Goal: Task Accomplishment & Management: Use online tool/utility

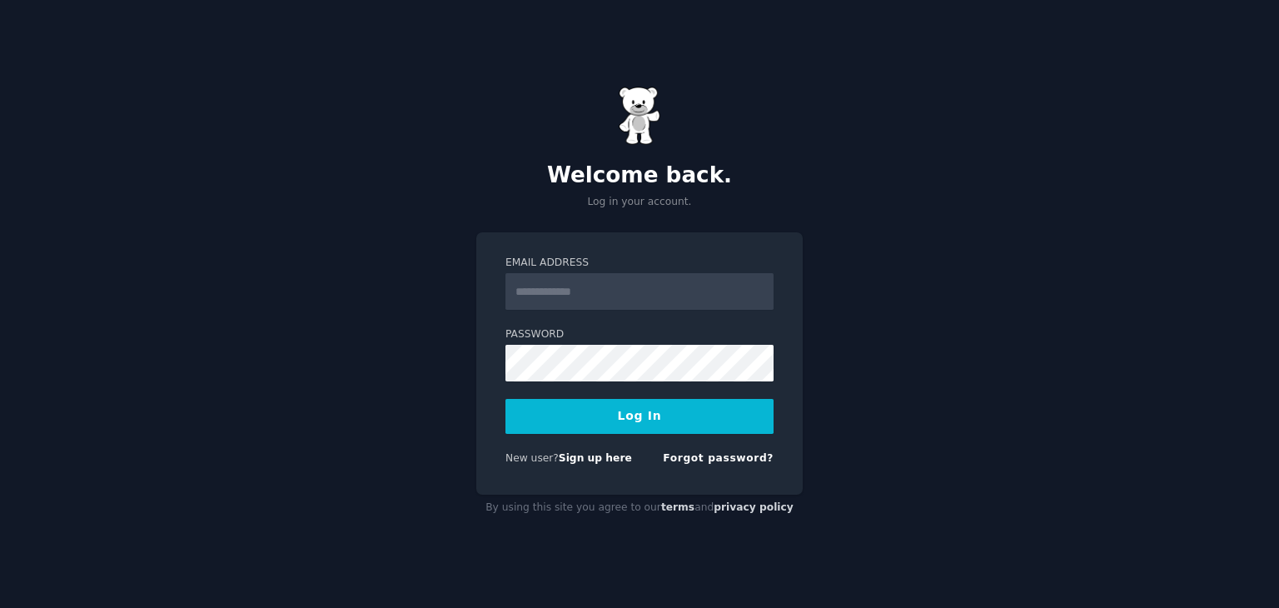
click at [620, 277] on input "Email Address" at bounding box center [639, 291] width 268 height 37
type input "**********"
click at [627, 429] on button "Log In" at bounding box center [639, 416] width 268 height 35
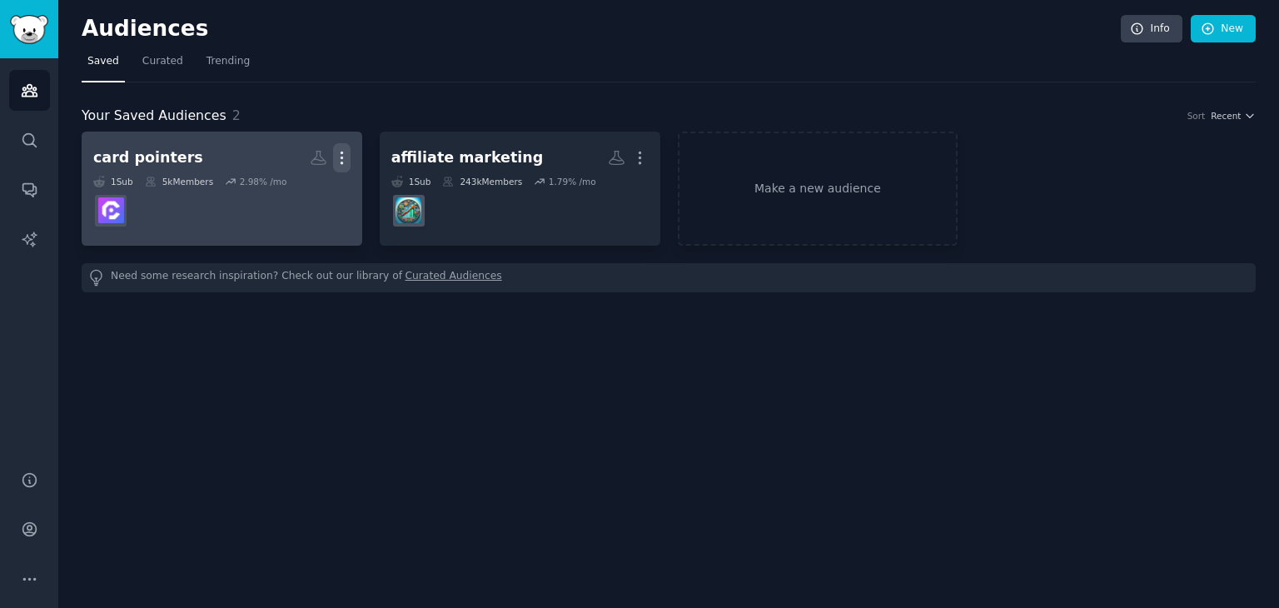
click at [338, 160] on icon "button" at bounding box center [341, 157] width 17 height 17
click at [297, 194] on p "Delete" at bounding box center [296, 192] width 38 height 17
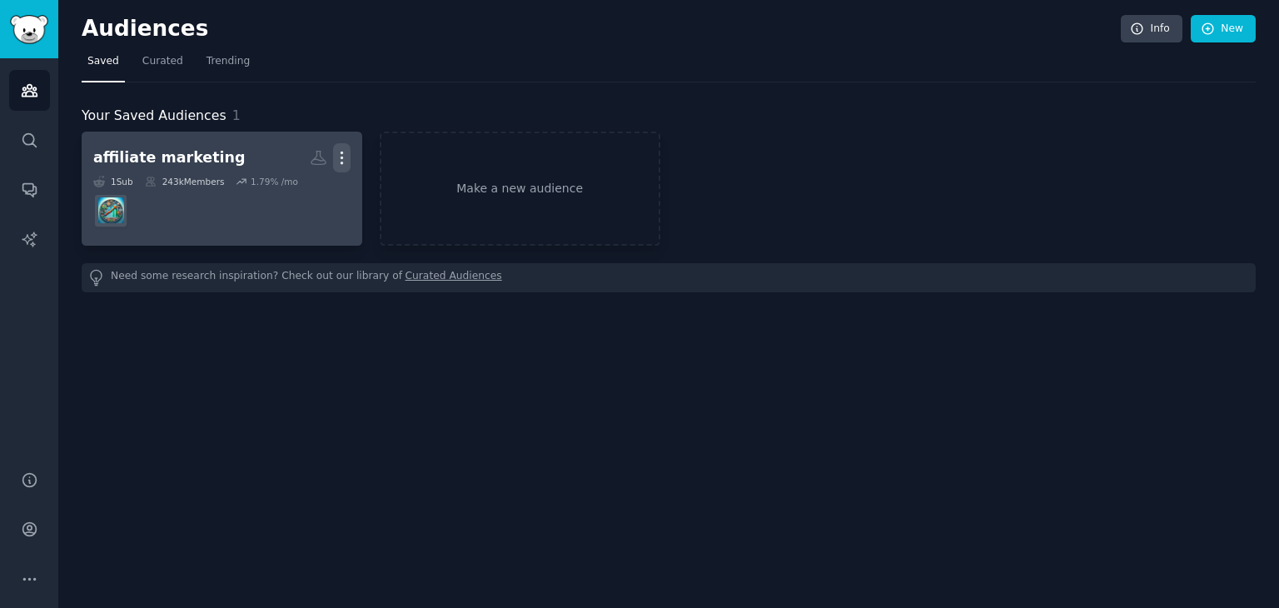
click at [346, 159] on icon "button" at bounding box center [341, 157] width 17 height 17
click at [298, 187] on p "Delete" at bounding box center [296, 192] width 38 height 17
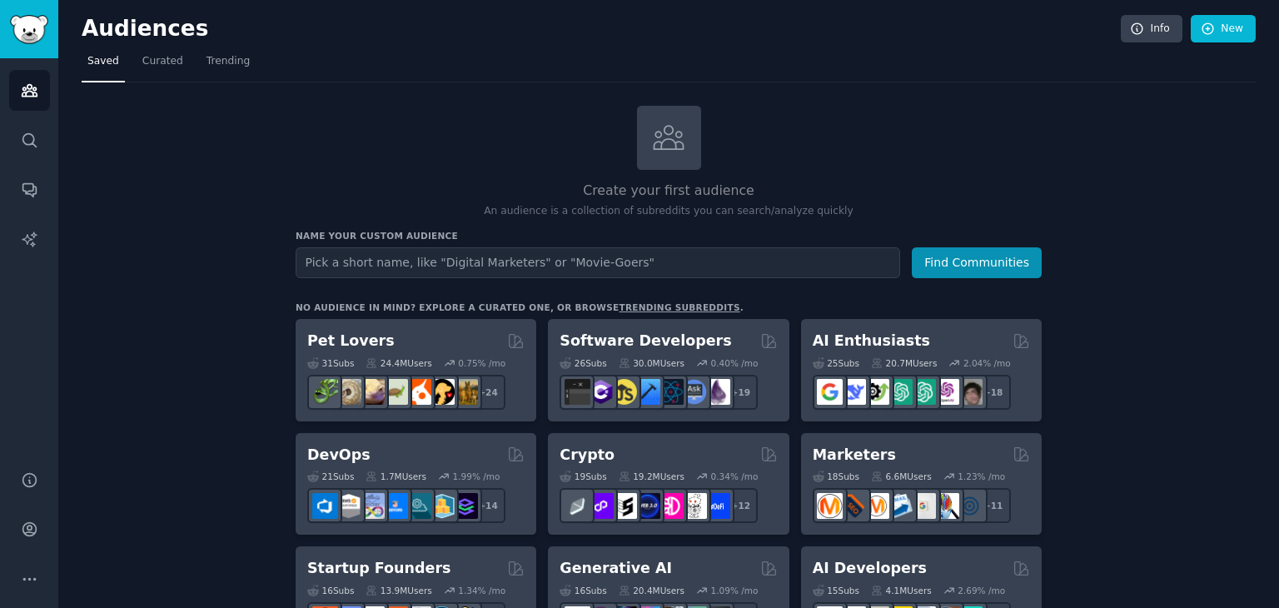
type input "m"
type input "copilotmoney"
click at [912, 247] on button "Find Communities" at bounding box center [977, 262] width 130 height 31
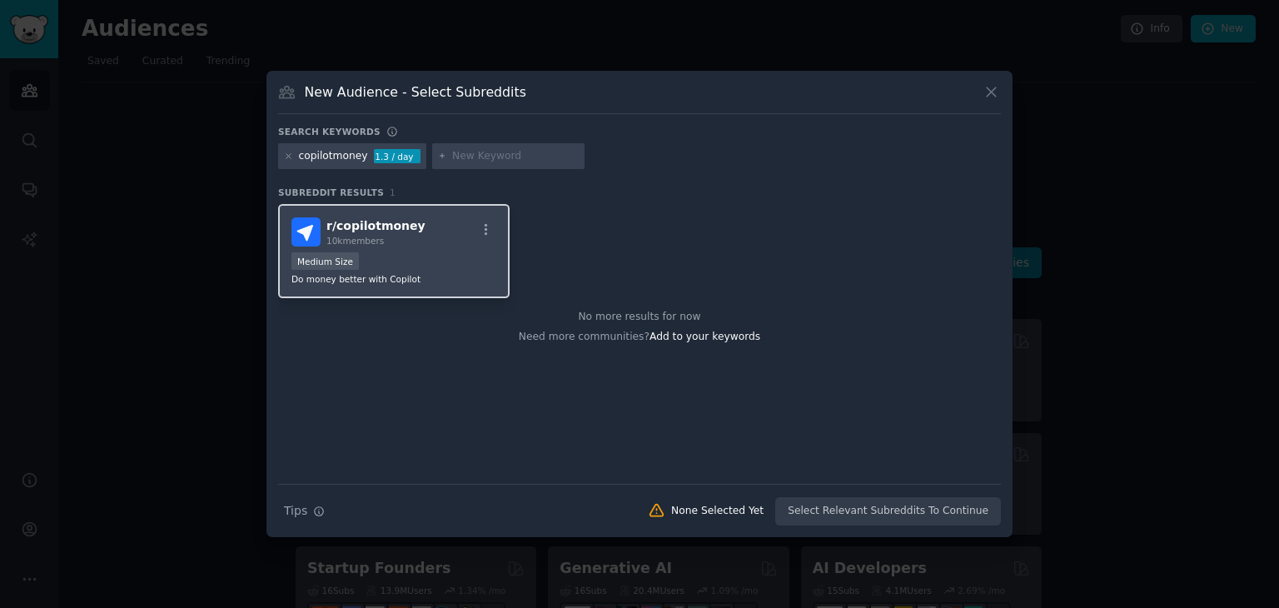
click at [411, 251] on div "r/ copilotmoney 10k members Medium Size Do money better with Copilot" at bounding box center [393, 251] width 231 height 94
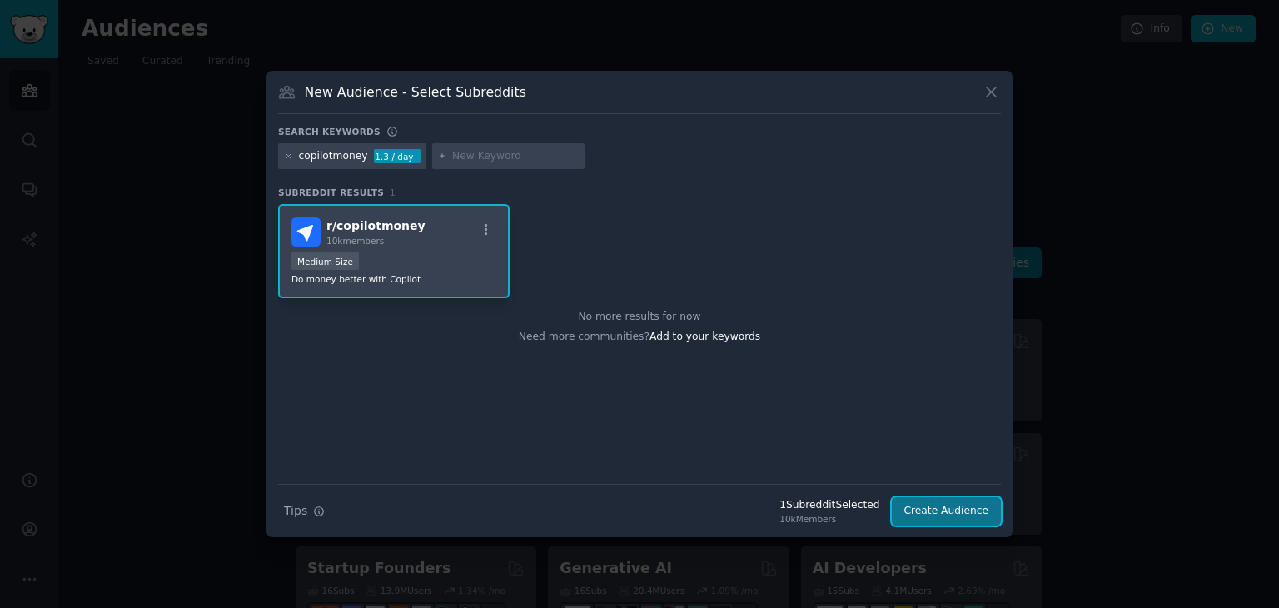
click at [922, 505] on button "Create Audience" at bounding box center [947, 511] width 110 height 28
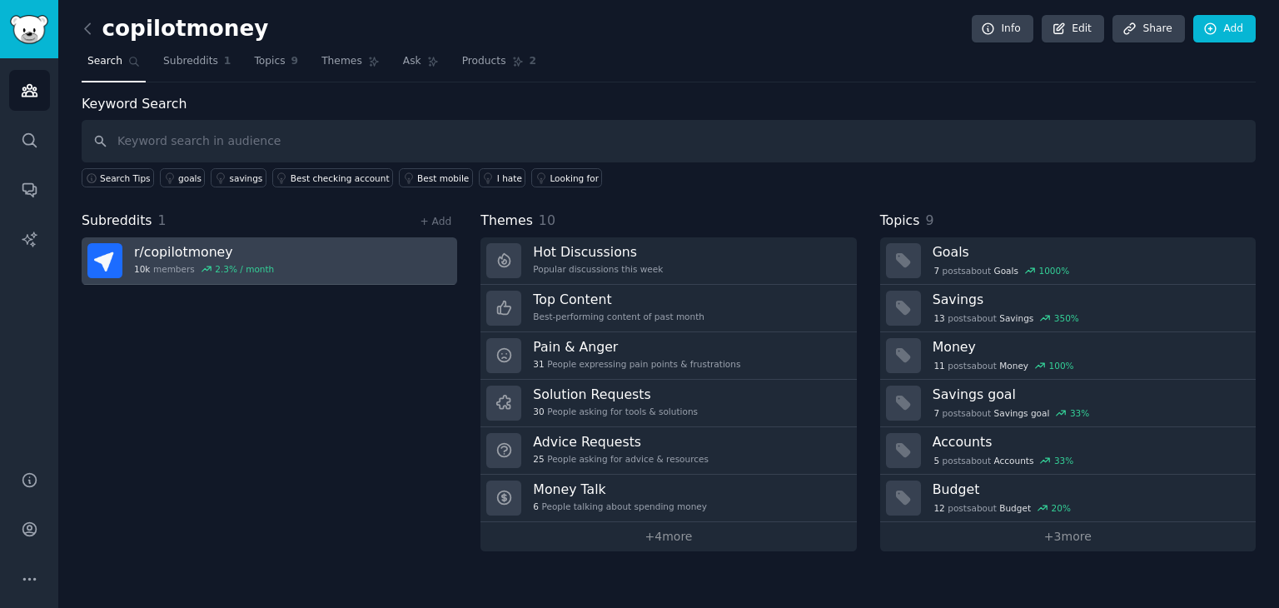
click at [276, 253] on link "r/ copilotmoney 10k members 2.3 % / month" at bounding box center [270, 260] width 376 height 47
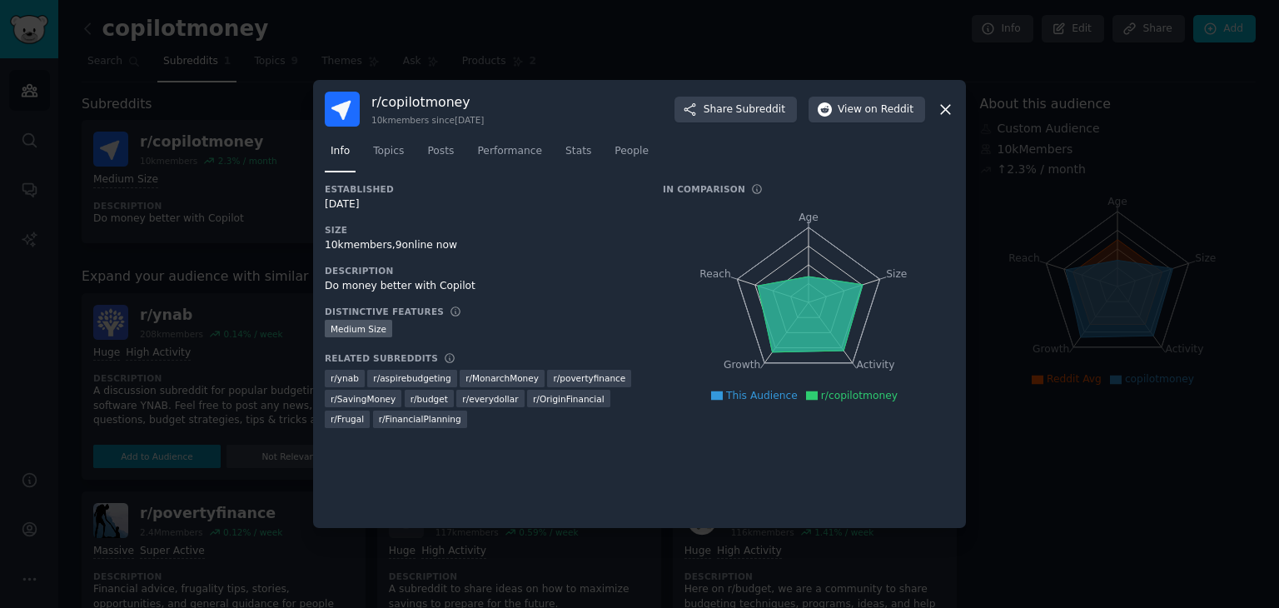
click at [242, 281] on div at bounding box center [639, 304] width 1279 height 608
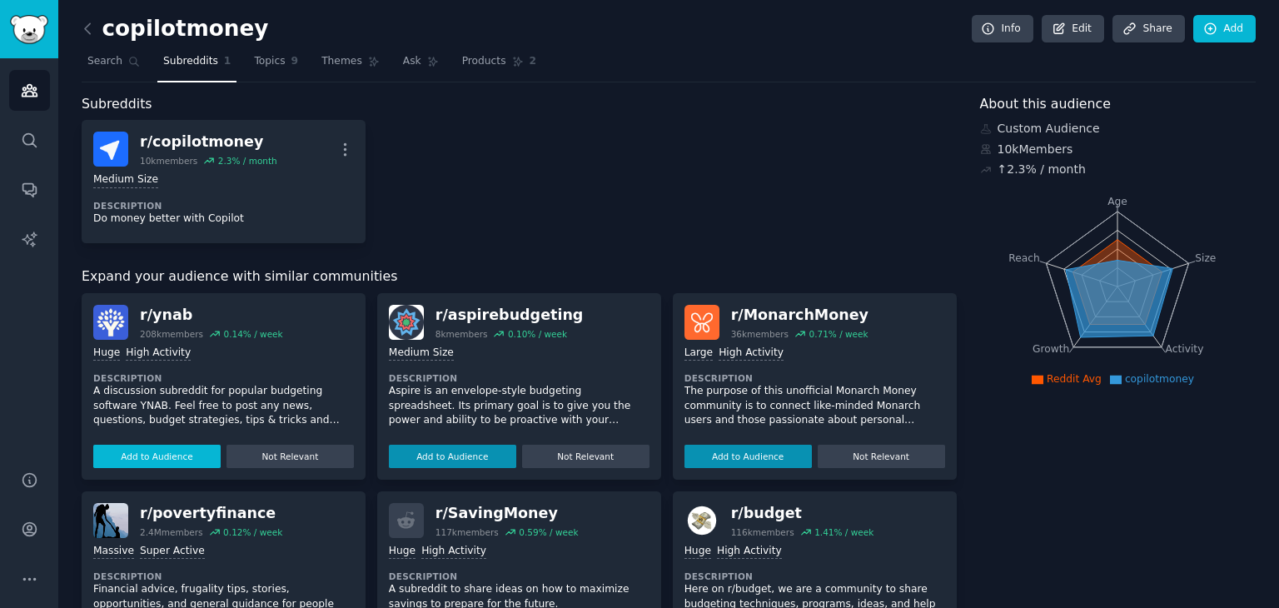
click at [177, 445] on button "Add to Audience" at bounding box center [156, 456] width 127 height 23
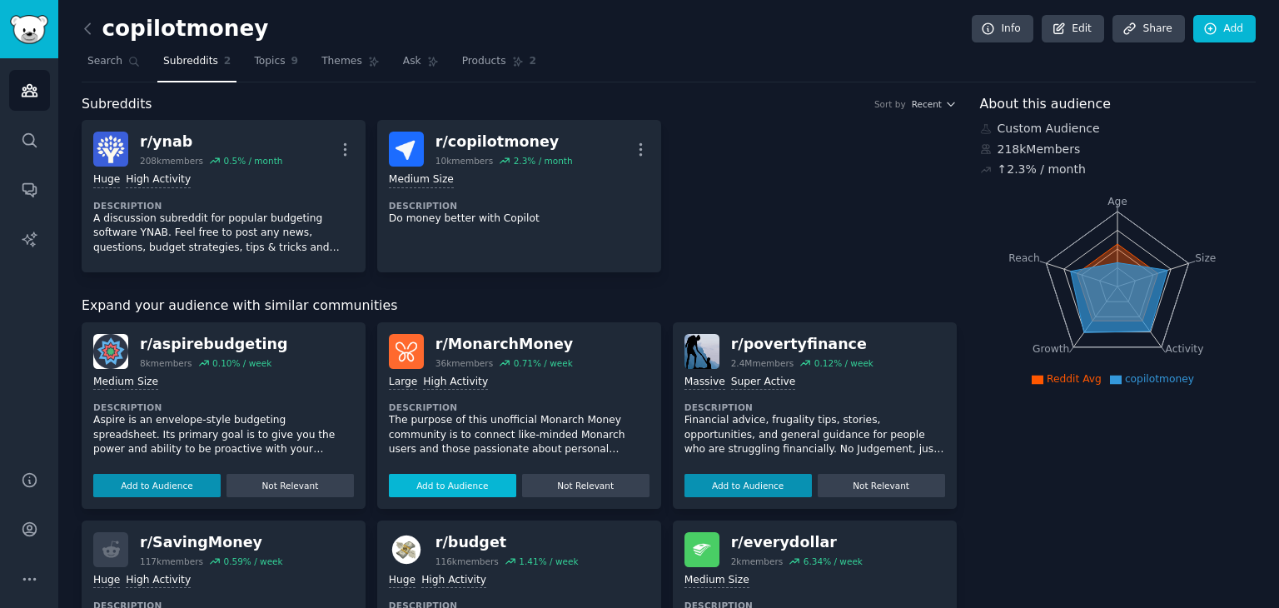
click at [428, 483] on button "Add to Audience" at bounding box center [452, 485] width 127 height 23
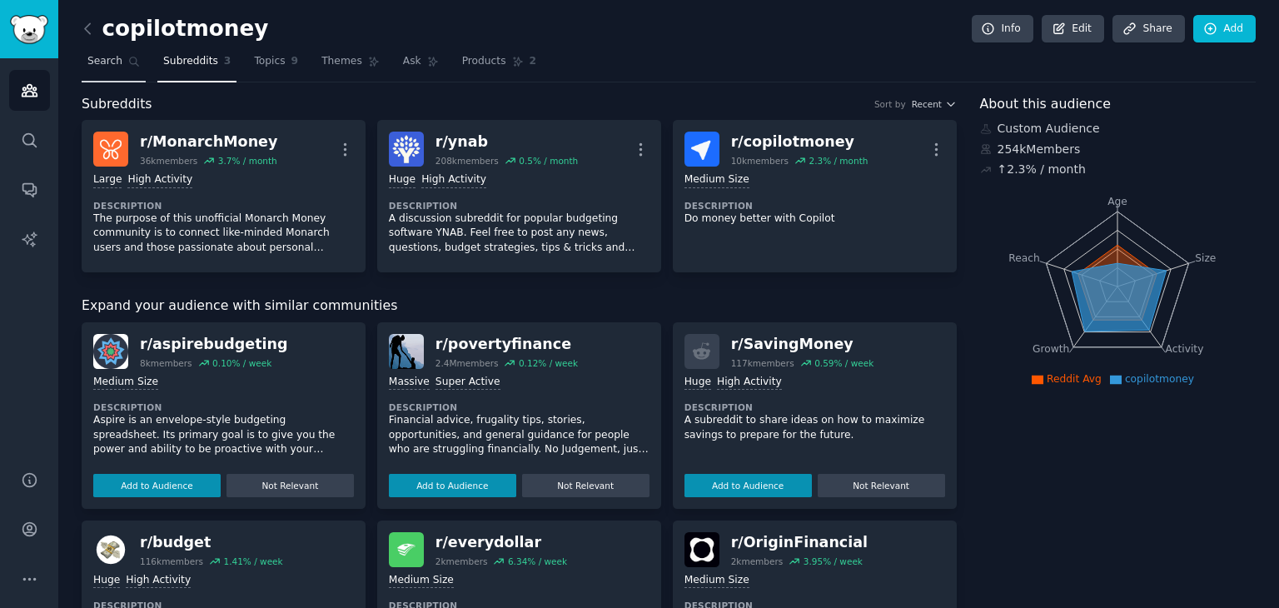
click at [83, 70] on link "Search" at bounding box center [114, 65] width 64 height 34
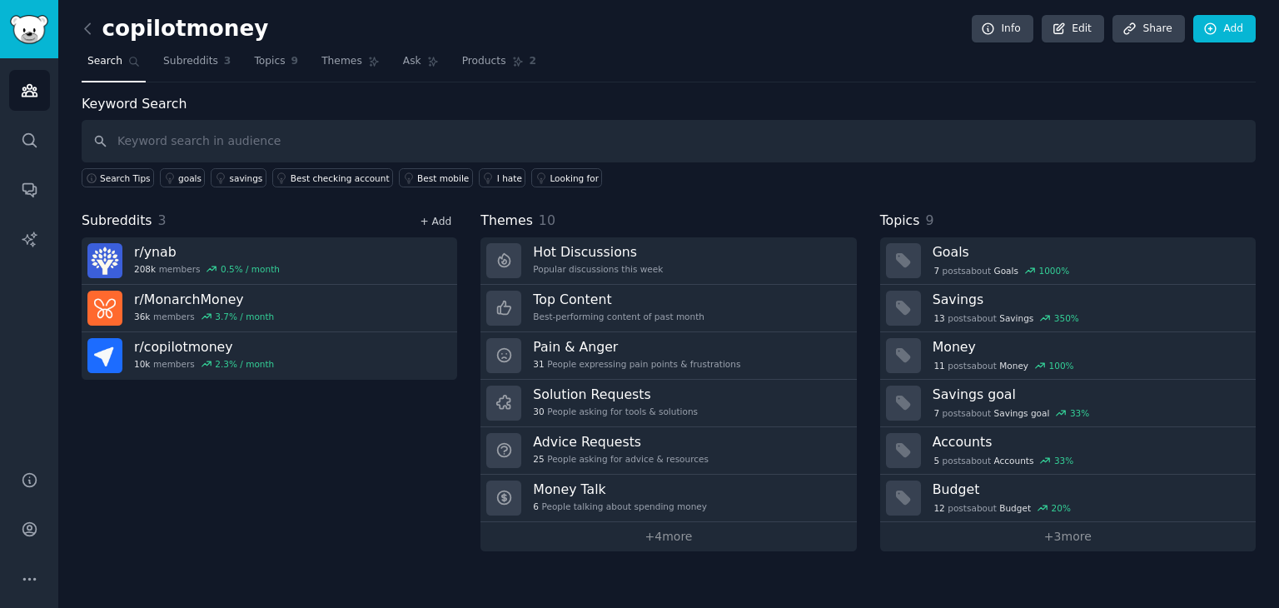
click at [441, 216] on link "+ Add" at bounding box center [436, 222] width 32 height 12
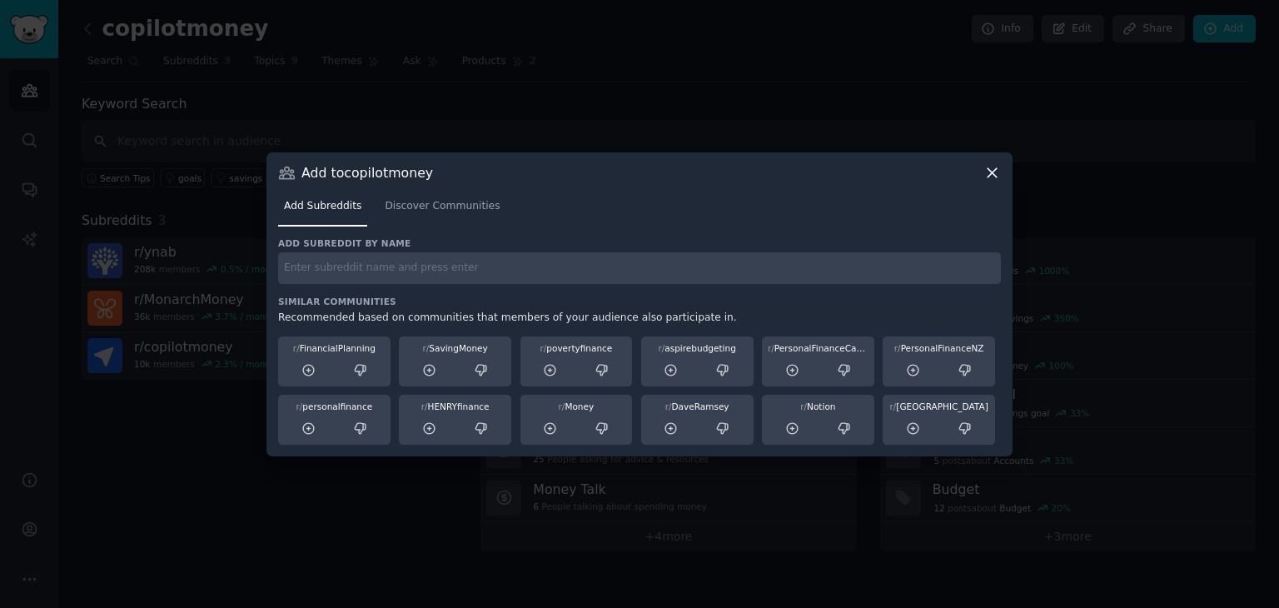
click at [408, 271] on input "text" at bounding box center [639, 268] width 723 height 32
type input "simplii"
click at [420, 216] on link "Discover Communities" at bounding box center [442, 210] width 127 height 34
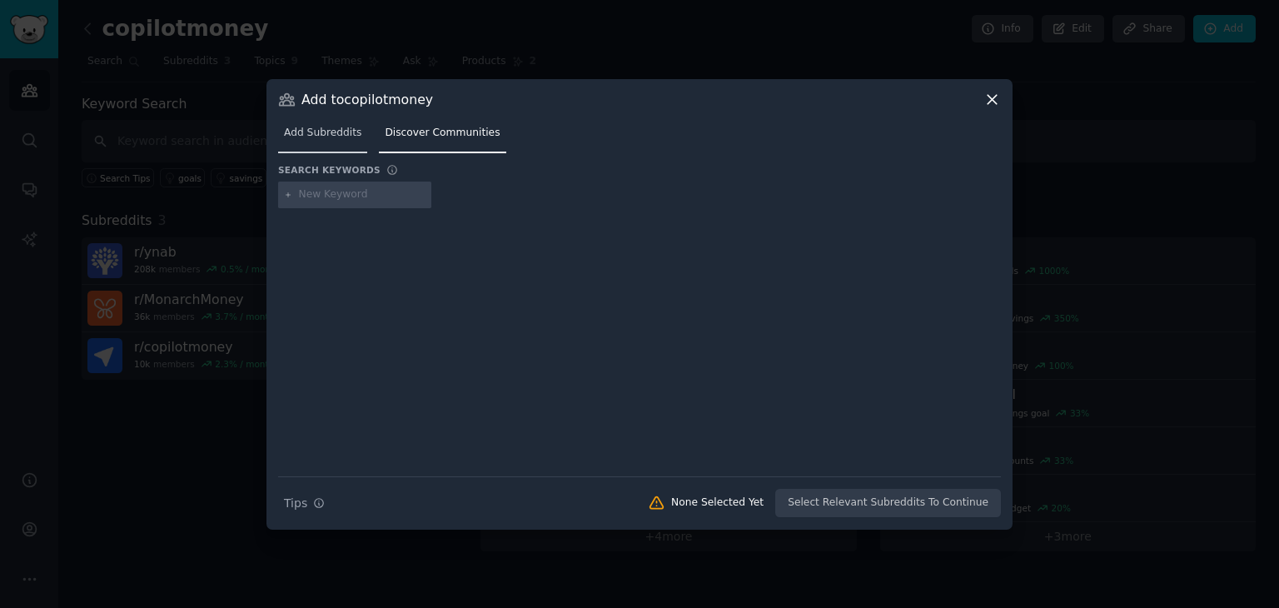
click at [306, 131] on span "Add Subreddits" at bounding box center [322, 133] width 77 height 15
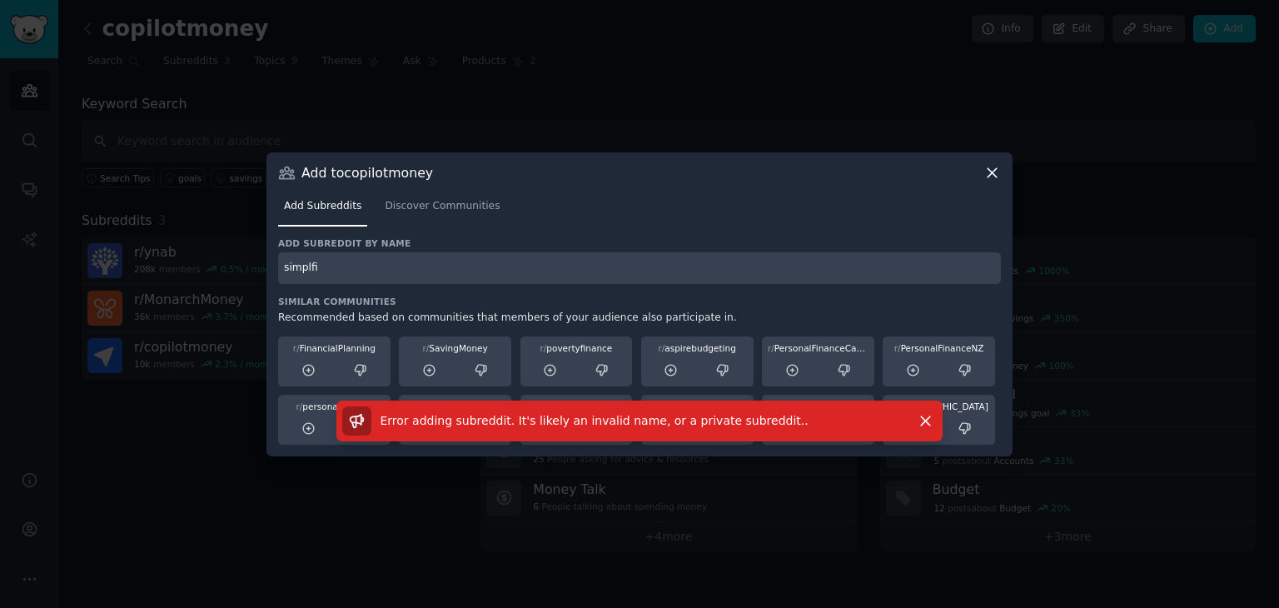
click at [390, 260] on input "simplfi" at bounding box center [639, 268] width 723 height 32
click at [919, 416] on icon "button" at bounding box center [925, 420] width 17 height 17
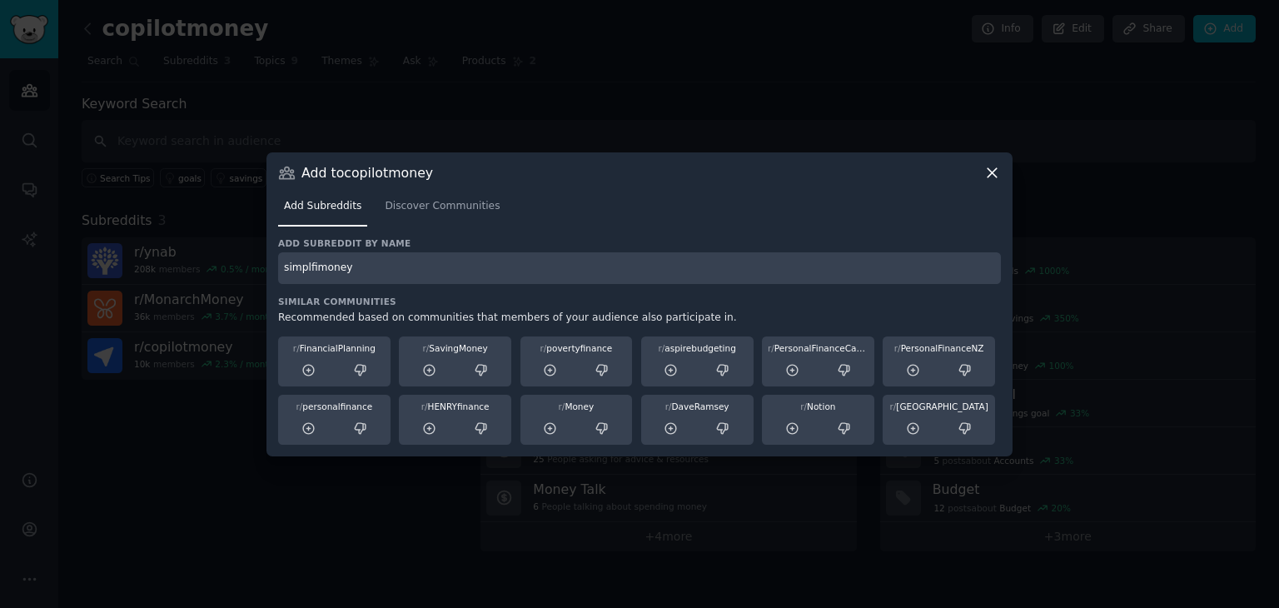
click at [500, 267] on input "simplfimoney" at bounding box center [639, 268] width 723 height 32
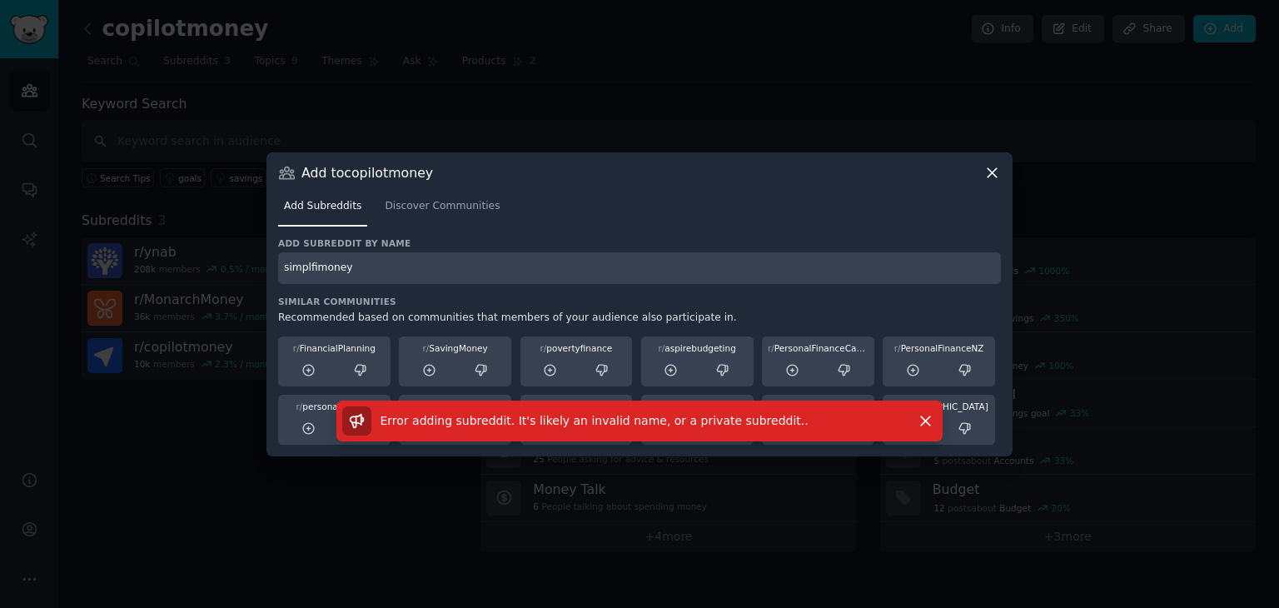
click at [462, 258] on input "simplfimoney" at bounding box center [639, 268] width 723 height 32
paste input "i"
type input "simplifimoney"
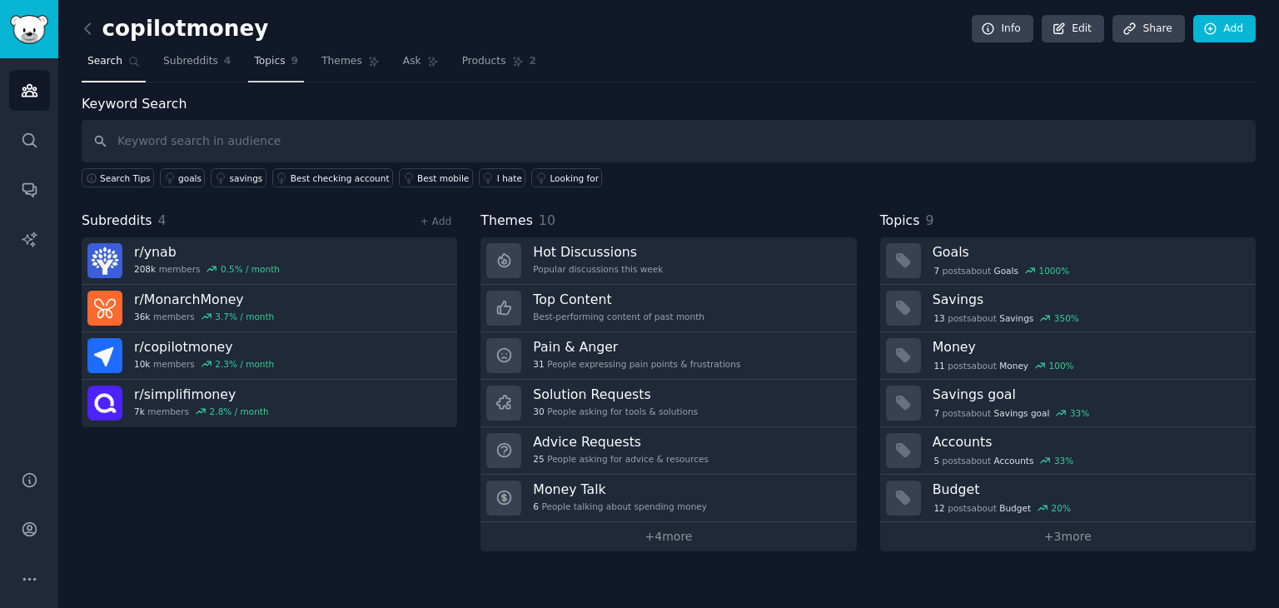
click at [261, 59] on span "Topics" at bounding box center [269, 61] width 31 height 15
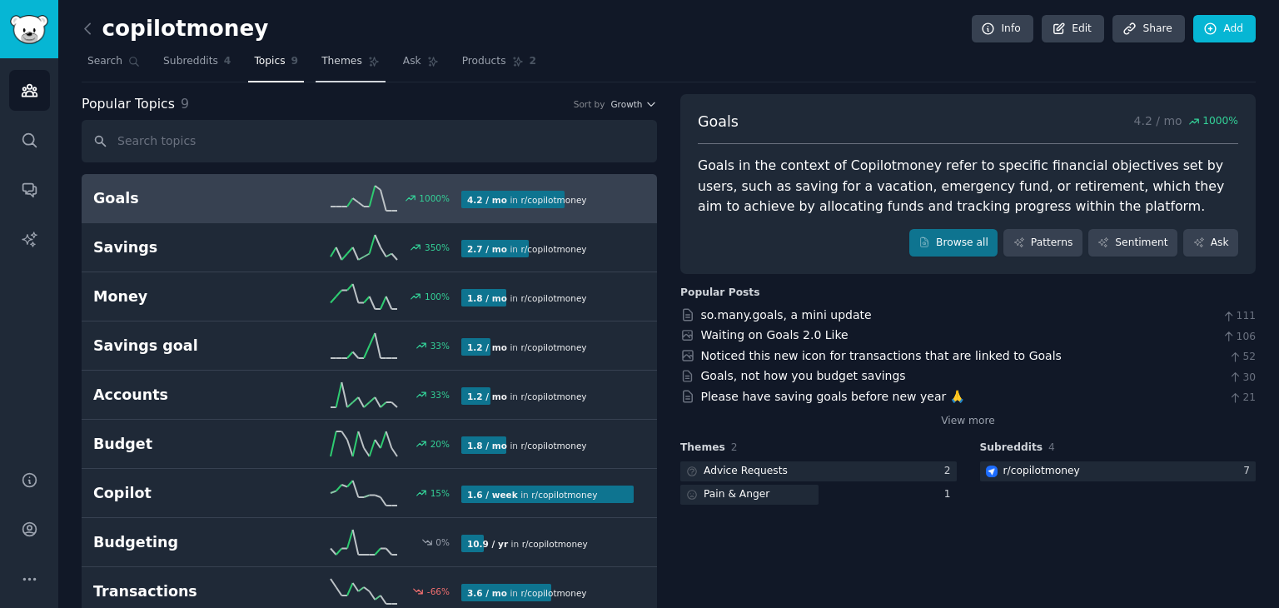
click at [321, 67] on span "Themes" at bounding box center [341, 61] width 41 height 15
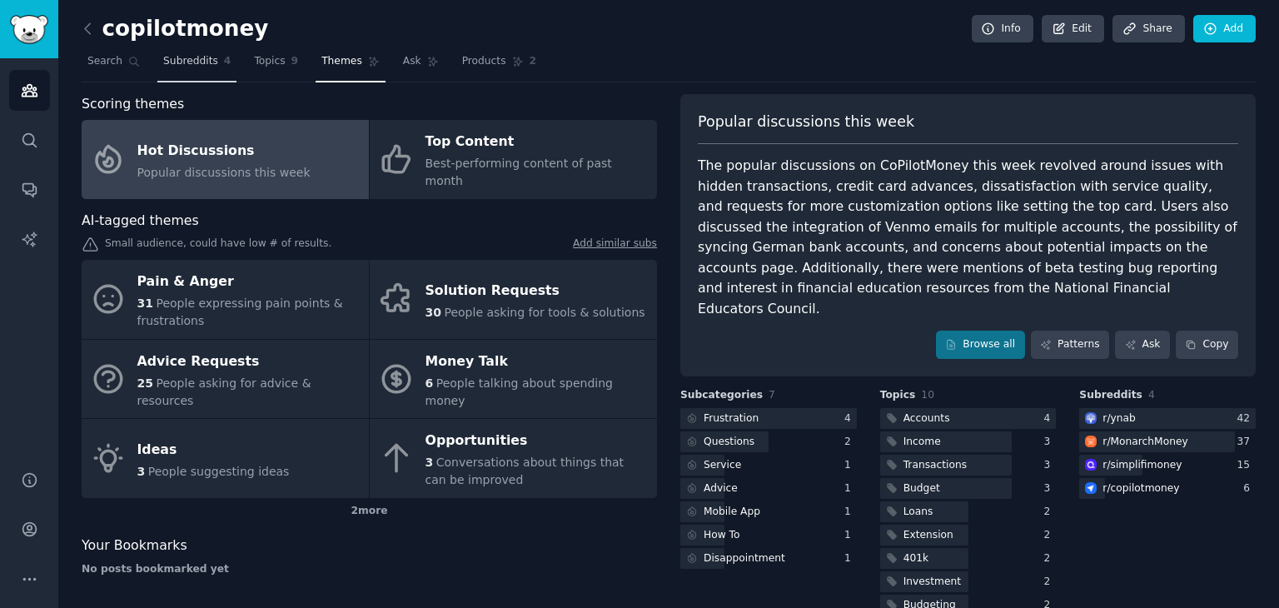
click at [184, 51] on link "Subreddits 4" at bounding box center [196, 65] width 79 height 34
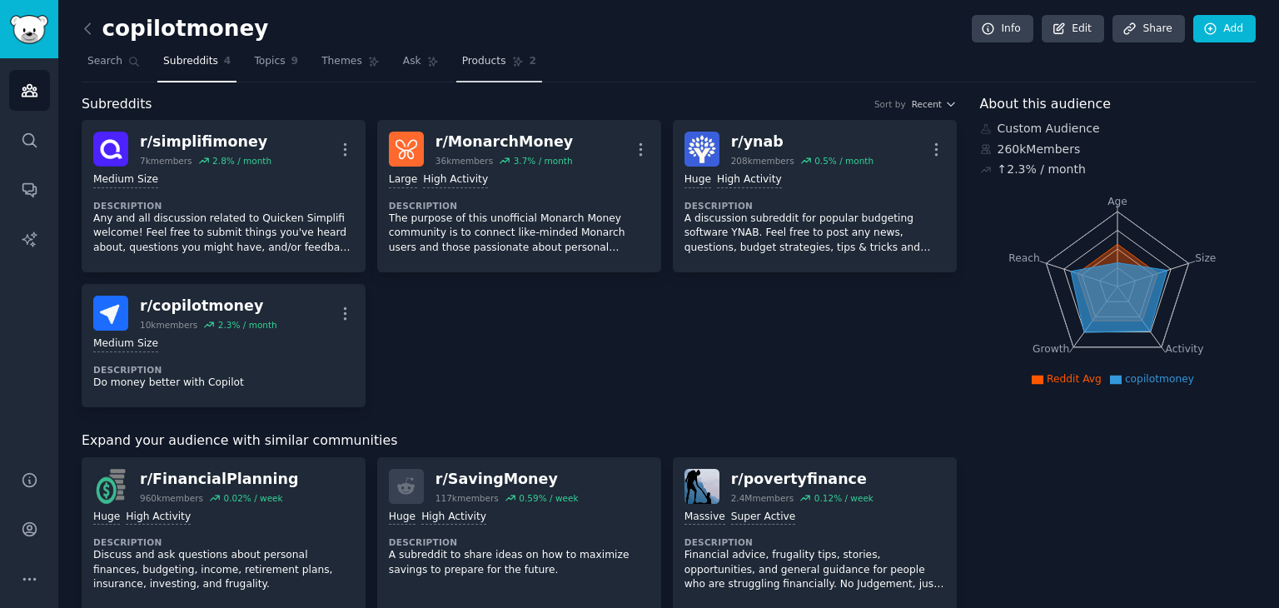
click at [456, 72] on link "Products 2" at bounding box center [499, 65] width 86 height 34
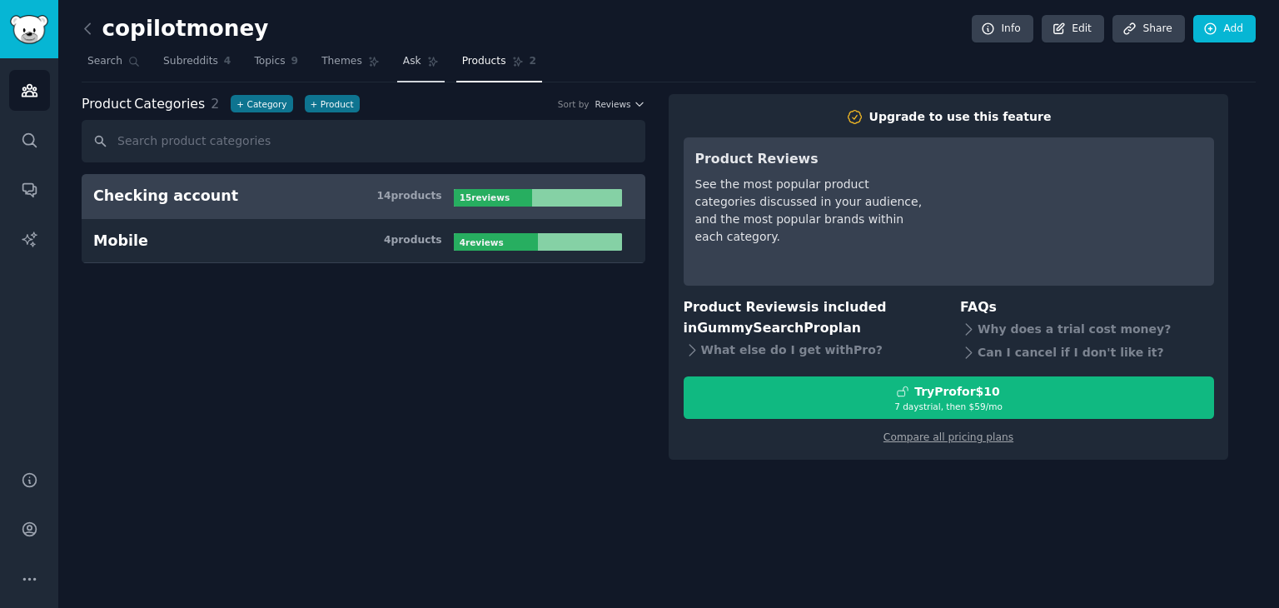
click at [403, 67] on span "Ask" at bounding box center [412, 61] width 18 height 15
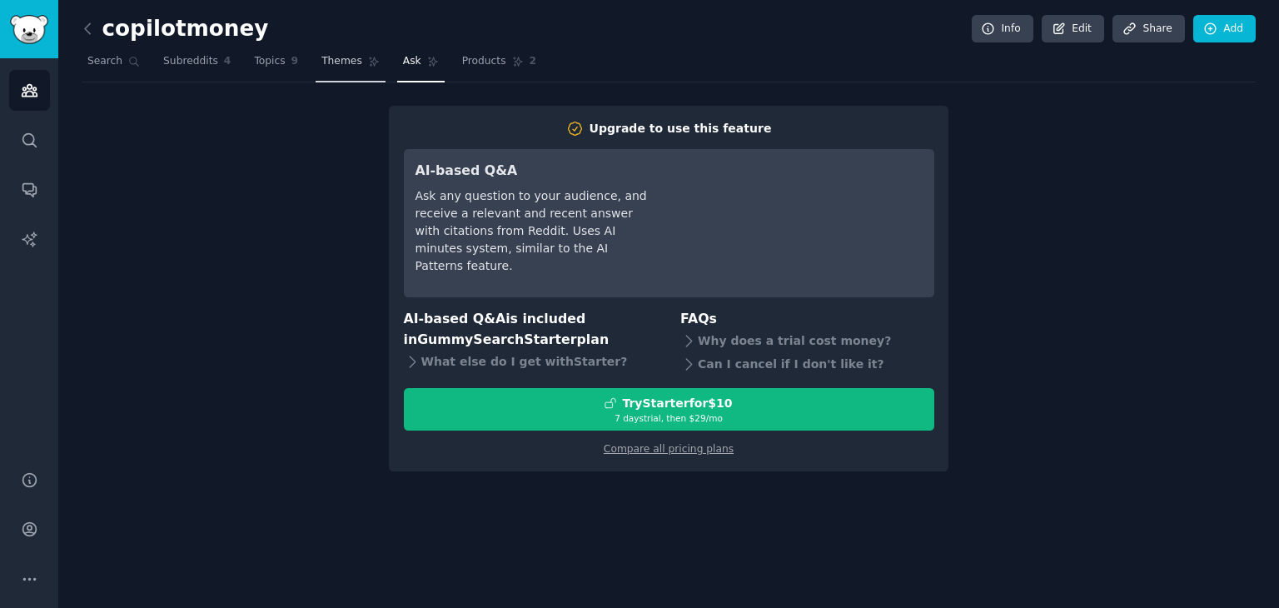
click at [370, 64] on icon at bounding box center [374, 61] width 9 height 9
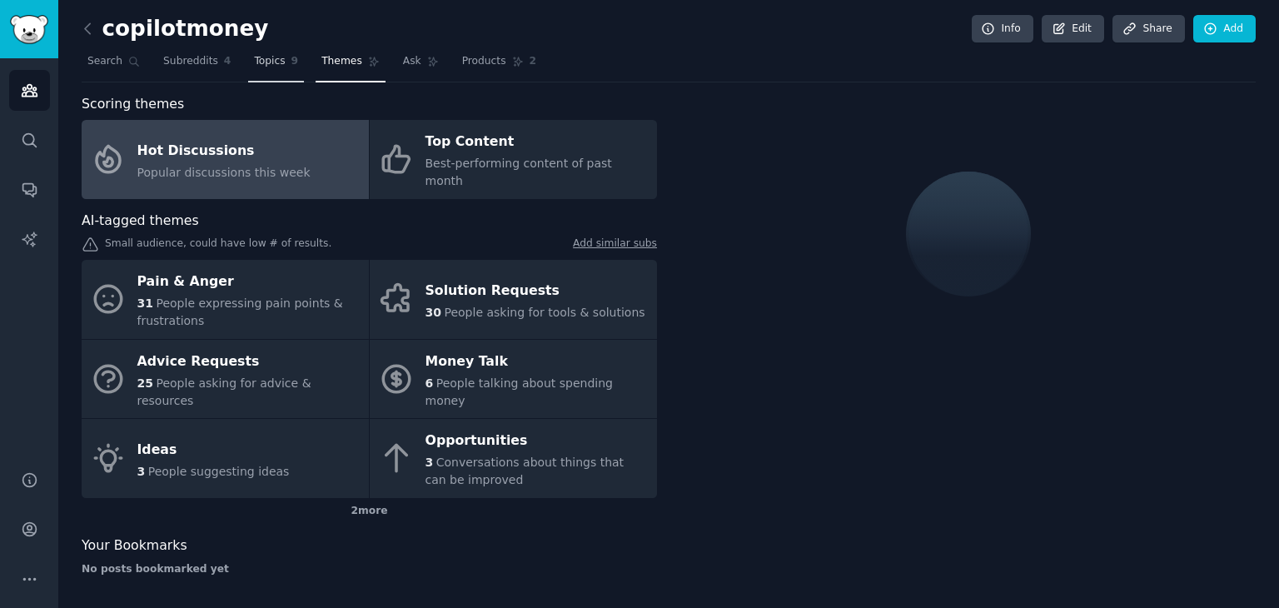
click at [286, 64] on link "Topics 9" at bounding box center [276, 65] width 56 height 34
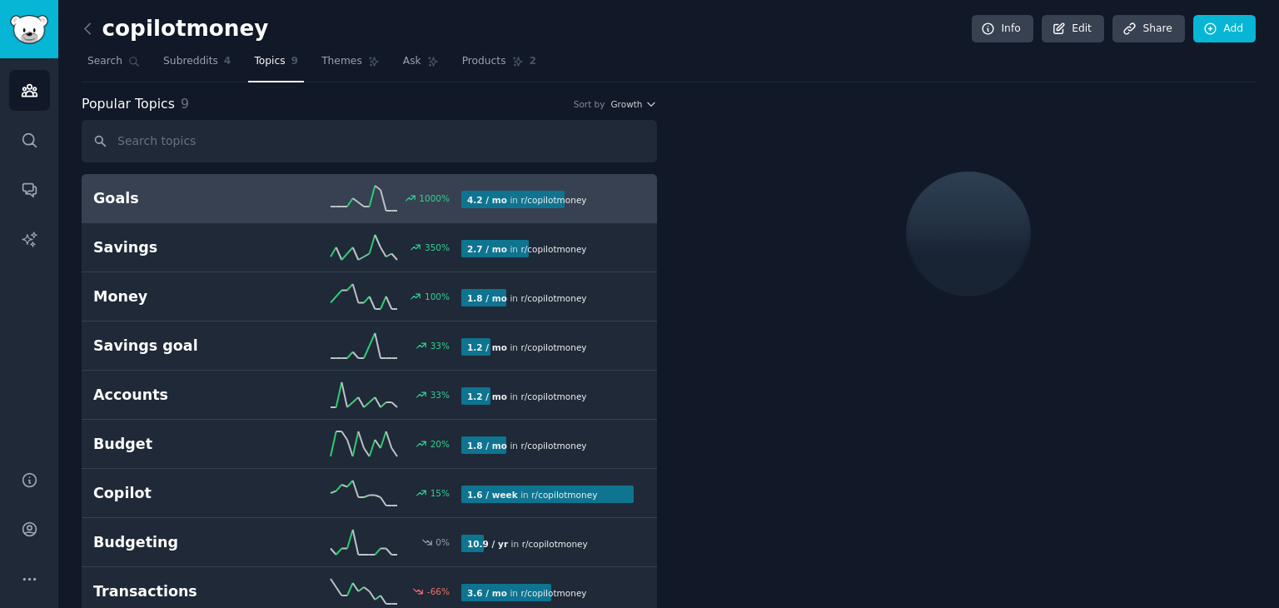
click at [858, 430] on div at bounding box center [967, 355] width 575 height 523
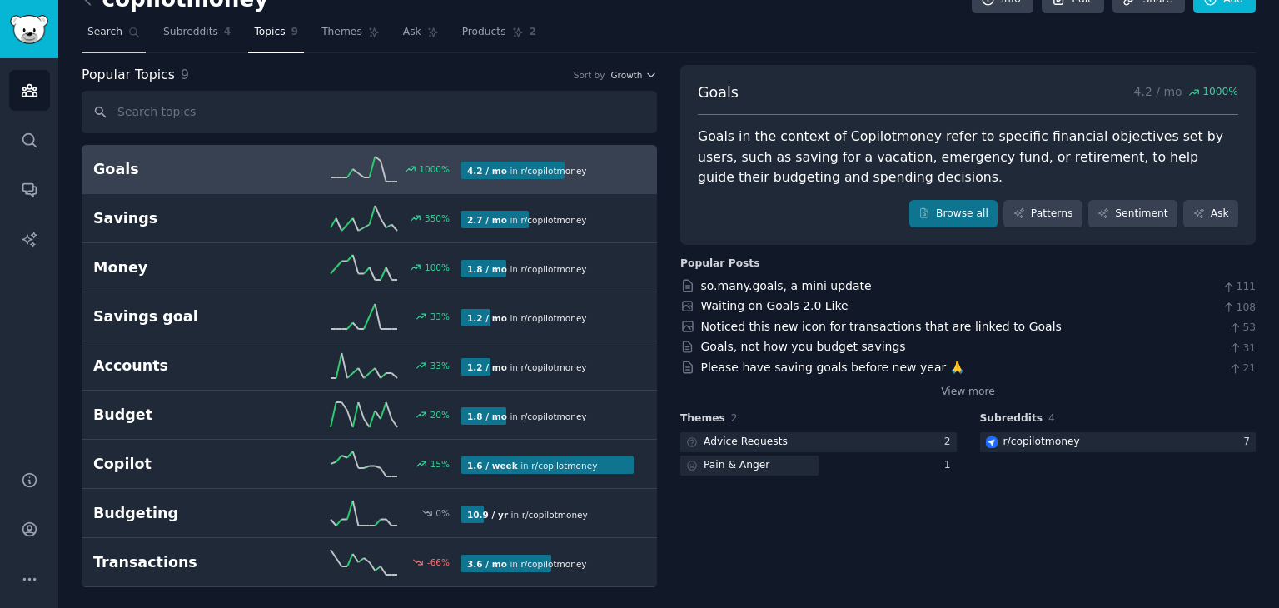
click at [107, 27] on span "Search" at bounding box center [104, 32] width 35 height 15
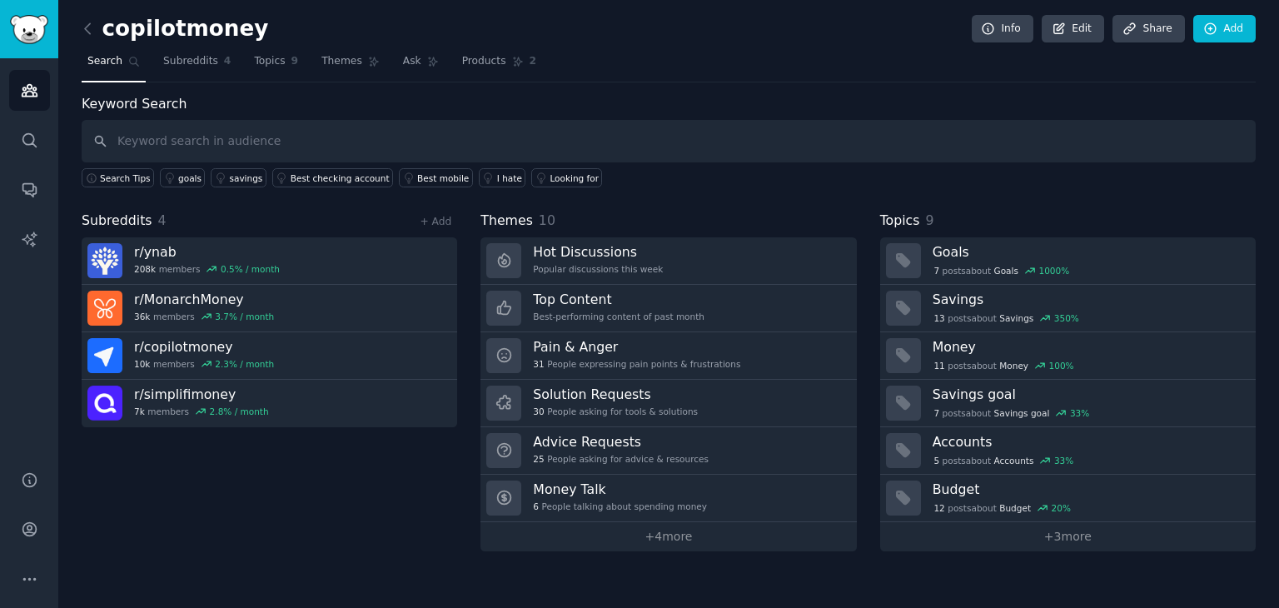
click at [396, 514] on div "Subreddits 4 + Add r/ ynab 208k members 0.5 % / month r/ MonarchMoney 36k membe…" at bounding box center [270, 381] width 376 height 341
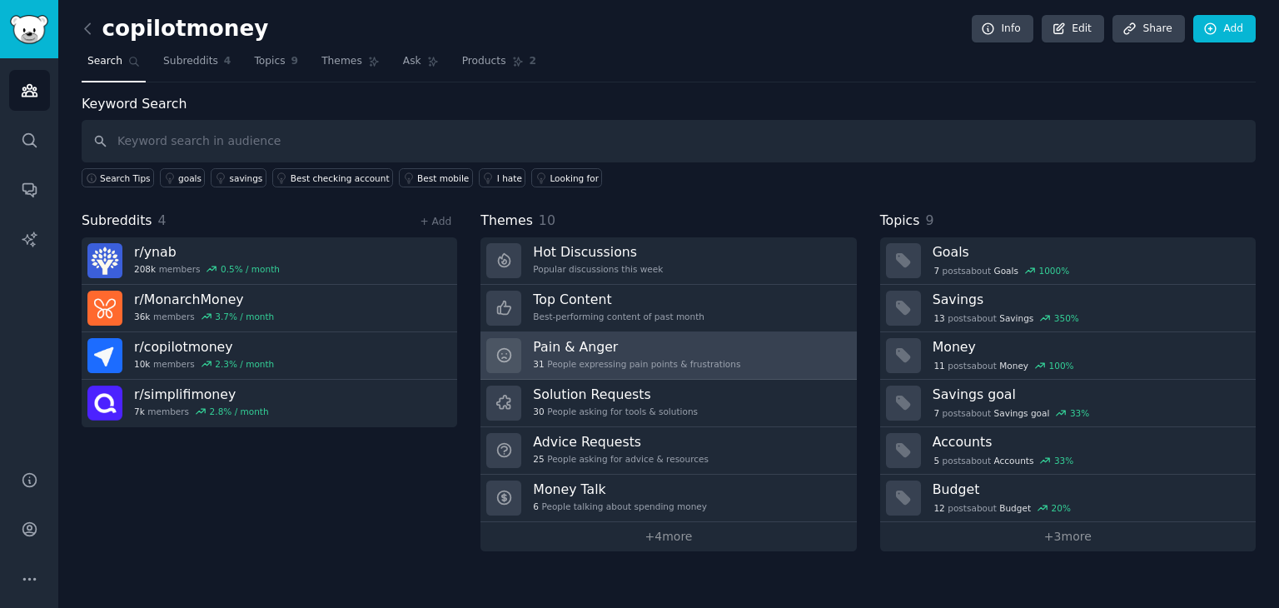
click at [566, 347] on h3 "Pain & Anger" at bounding box center [636, 346] width 207 height 17
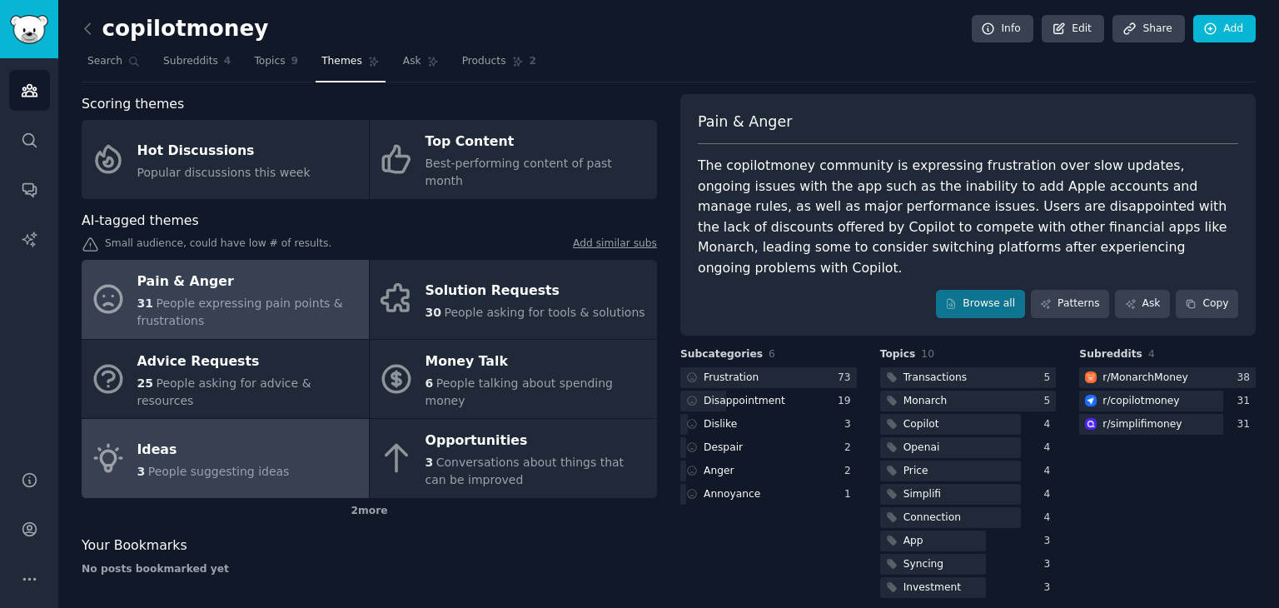
click at [270, 436] on div "Ideas" at bounding box center [213, 449] width 152 height 27
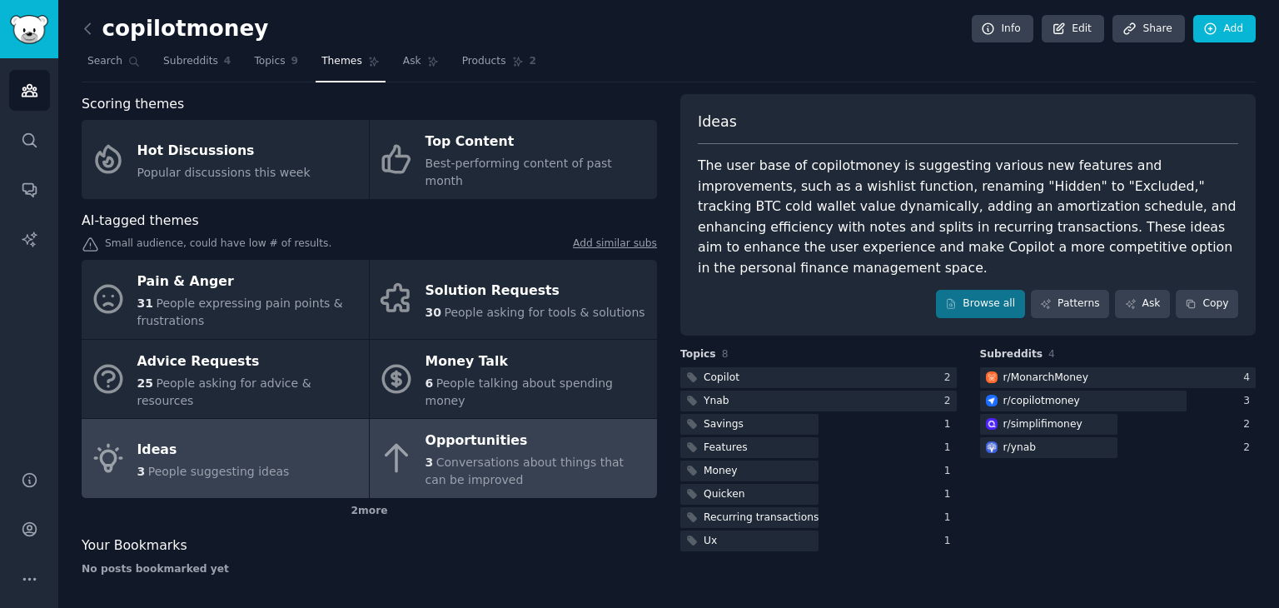
click at [376, 448] on link "Opportunities 3 Conversations about things that can be improved" at bounding box center [513, 458] width 287 height 79
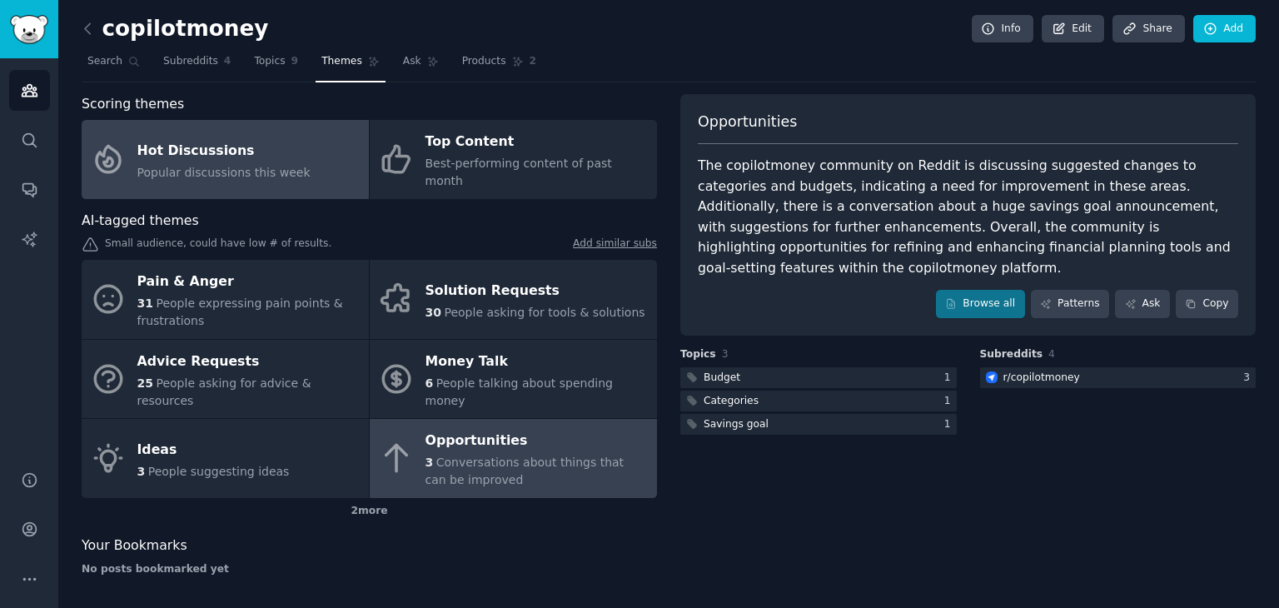
click at [138, 177] on link "Hot Discussions Popular discussions this week" at bounding box center [225, 159] width 287 height 79
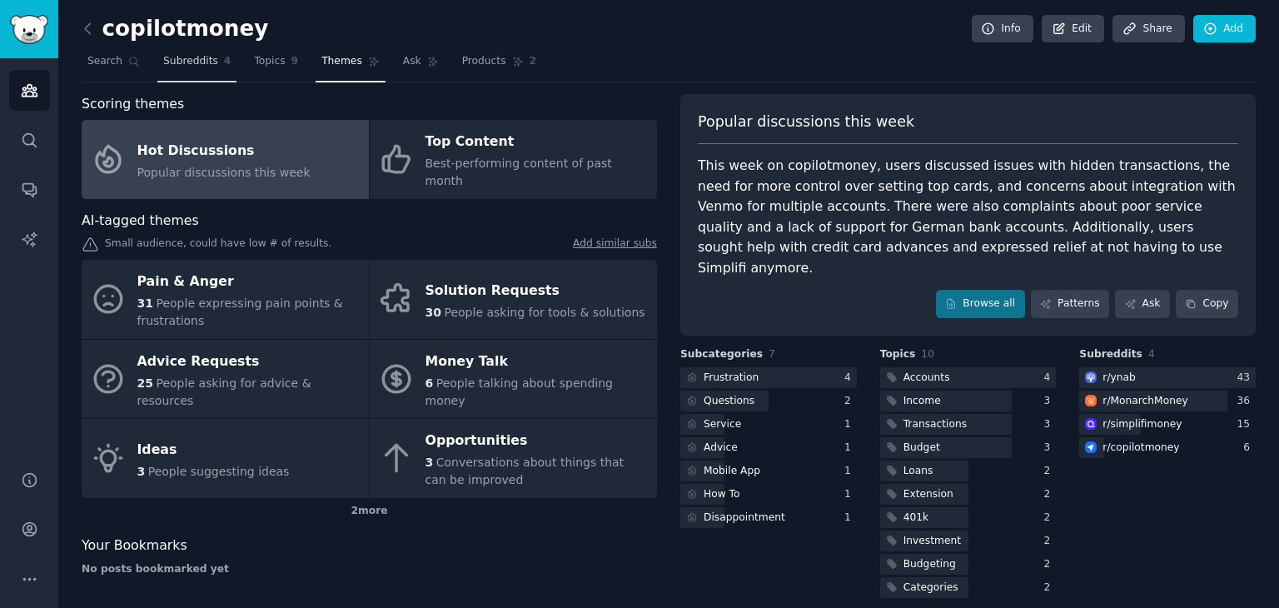
click at [188, 60] on span "Subreddits" at bounding box center [190, 61] width 55 height 15
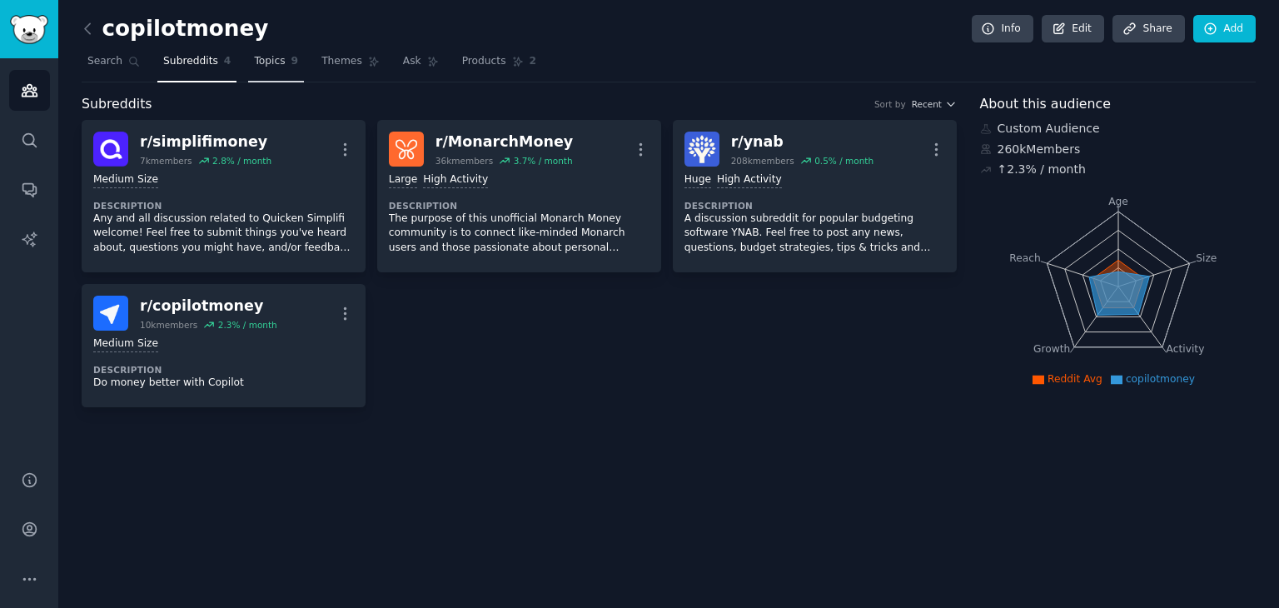
click at [291, 59] on span "9" at bounding box center [294, 61] width 7 height 15
